Goal: Information Seeking & Learning: Find specific fact

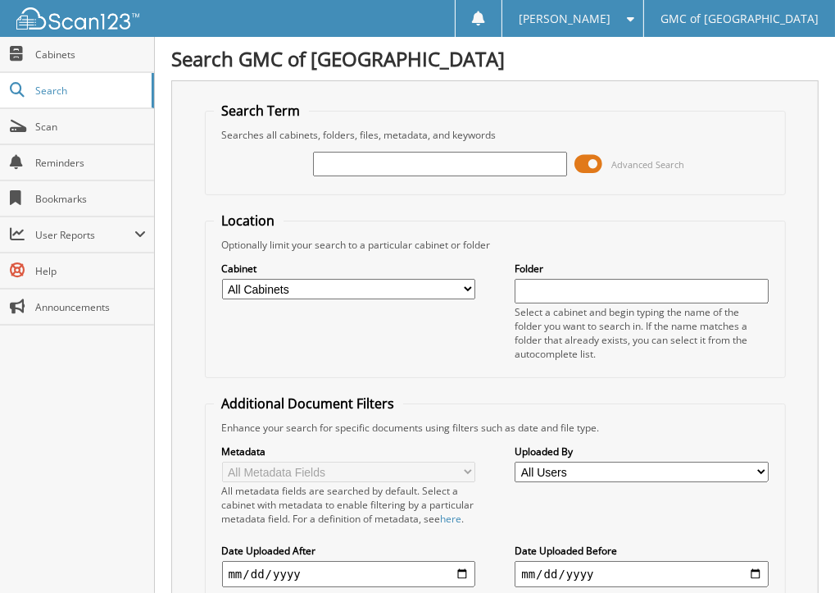
click at [115, 444] on div "Close Cabinets Search Scan Reminders Bookmarks User Reports" at bounding box center [77, 315] width 155 height 556
click at [597, 161] on span at bounding box center [589, 164] width 28 height 25
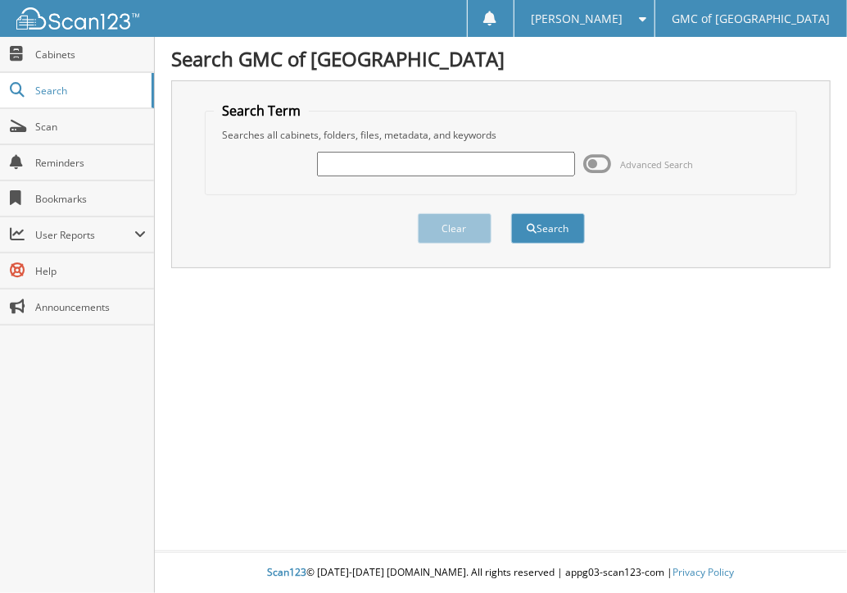
click at [69, 448] on div "Close Cabinets Search Scan Reminders Bookmarks User Reports" at bounding box center [77, 315] width 155 height 556
click at [64, 491] on div "Close Cabinets Search Scan Reminders Bookmarks User Reports" at bounding box center [77, 315] width 155 height 556
click at [357, 153] on input "text" at bounding box center [446, 164] width 258 height 25
type input "612097"
click at [511, 213] on button "Search" at bounding box center [548, 228] width 74 height 30
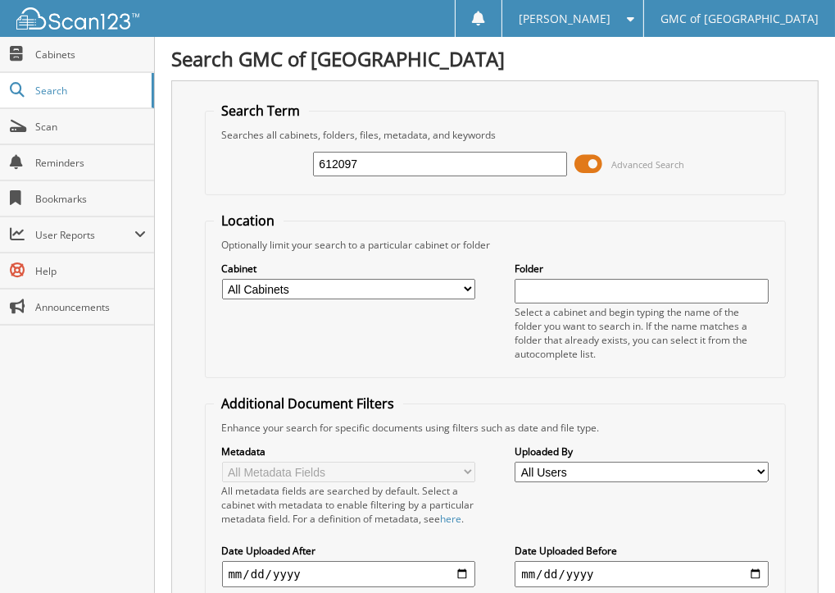
click at [133, 489] on div "Close Cabinets Search Scan Reminders Bookmarks User Reports" at bounding box center [77, 315] width 155 height 556
click at [591, 160] on span at bounding box center [589, 164] width 28 height 25
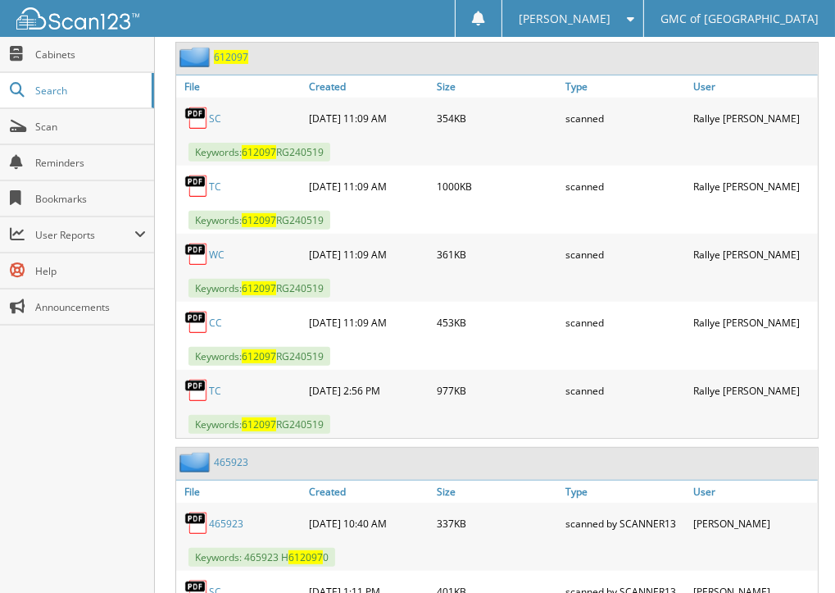
scroll to position [328, 0]
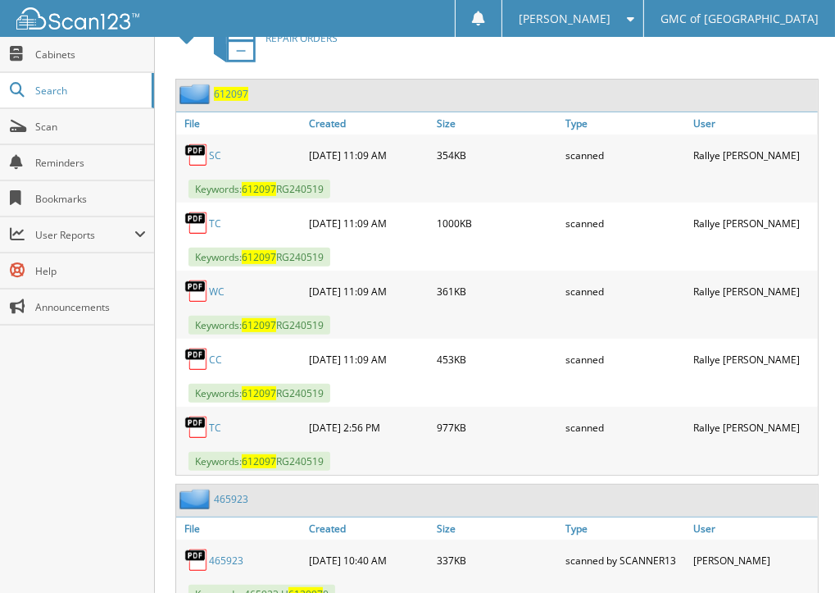
click at [217, 420] on link "TC" at bounding box center [215, 427] width 12 height 14
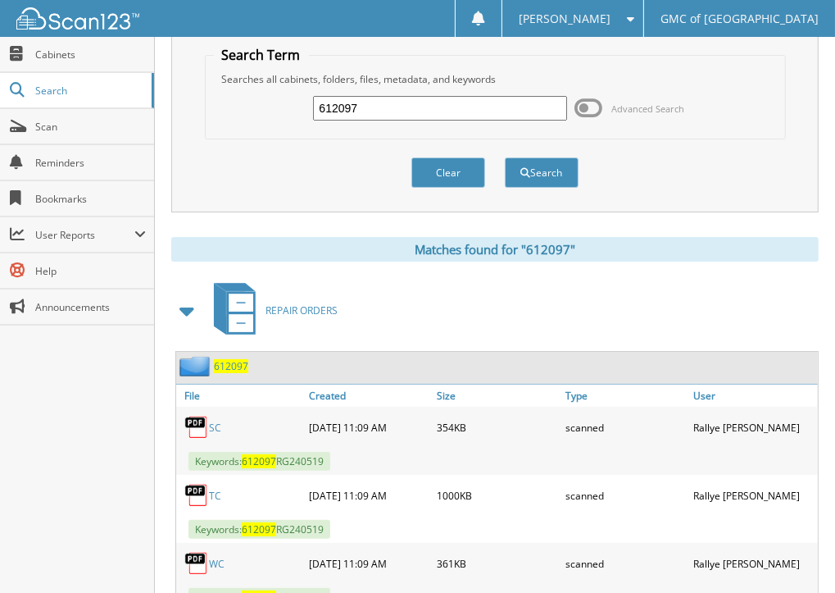
scroll to position [0, 0]
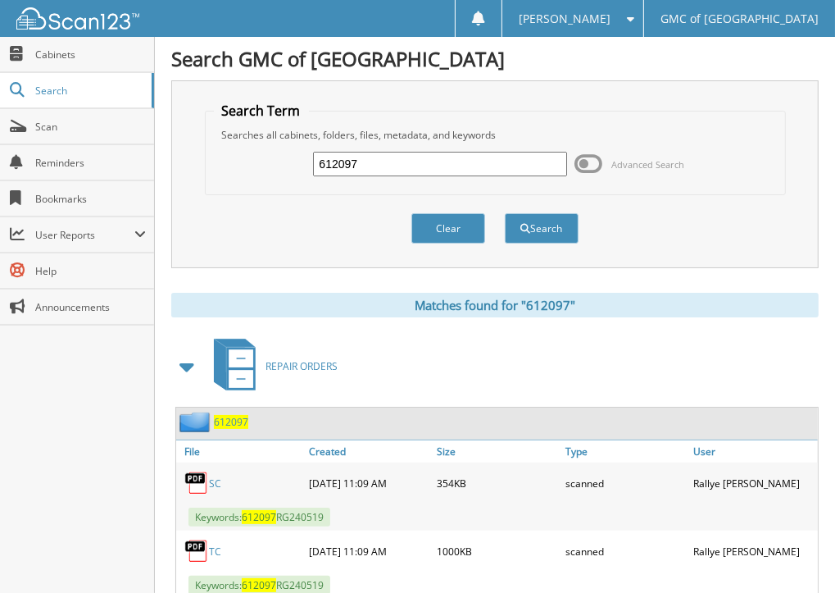
drag, startPoint x: 455, startPoint y: 170, endPoint x: -39, endPoint y: 297, distance: 509.4
type input "611950"
click at [505, 213] on button "Search" at bounding box center [542, 228] width 74 height 30
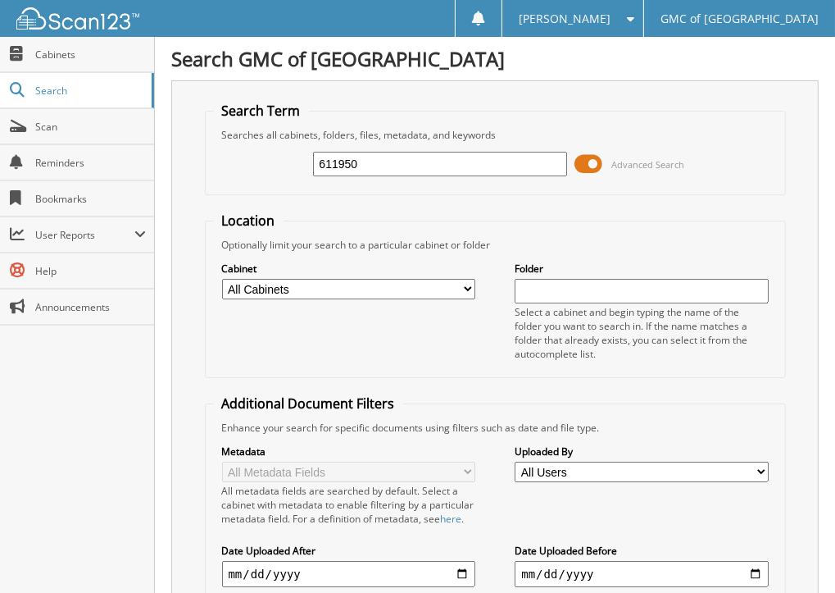
click at [601, 160] on span at bounding box center [589, 164] width 28 height 25
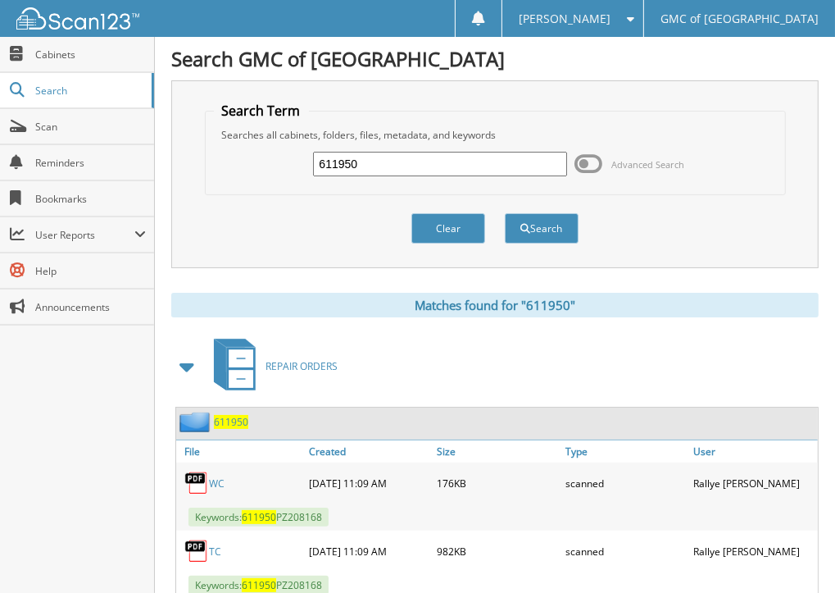
scroll to position [183, 0]
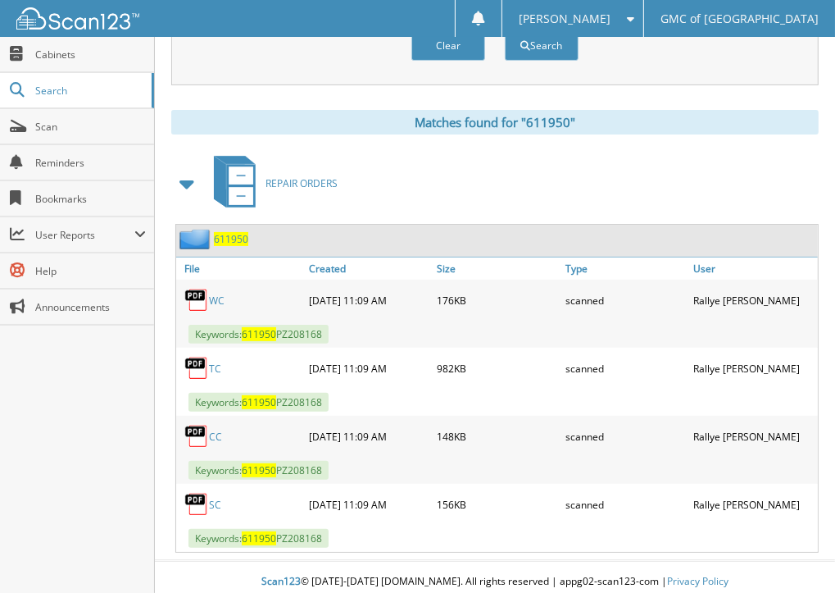
click at [213, 361] on link "TC" at bounding box center [215, 368] width 12 height 14
